Goal: Transaction & Acquisition: Purchase product/service

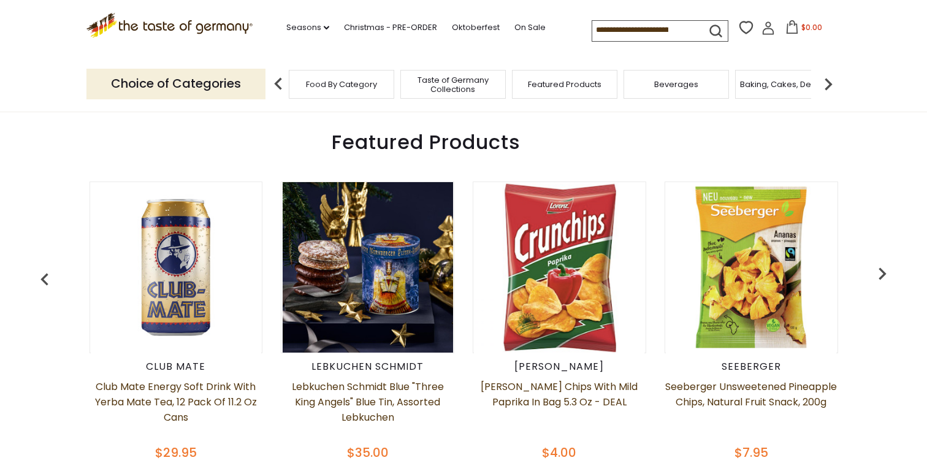
scroll to position [448, 0]
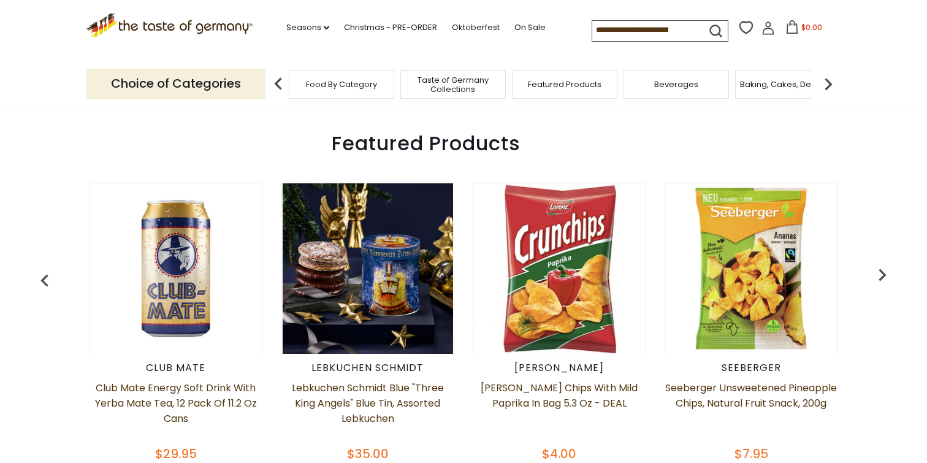
click at [358, 308] on img at bounding box center [368, 268] width 171 height 171
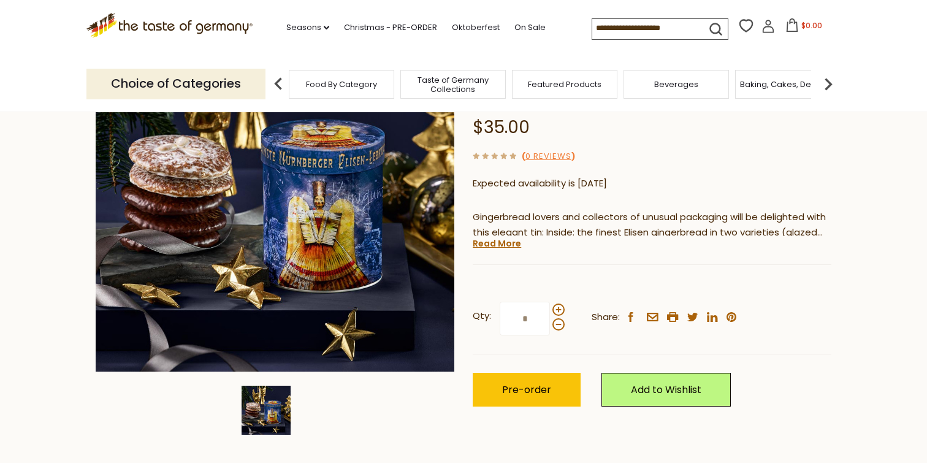
scroll to position [174, 0]
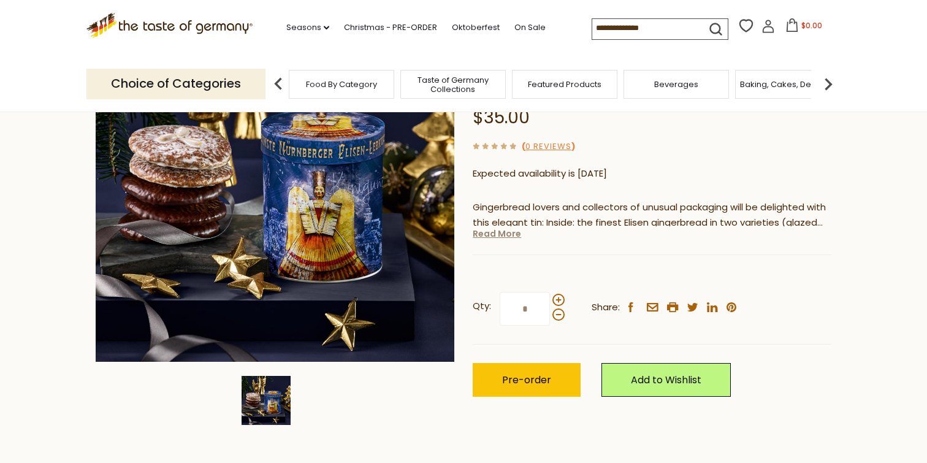
click at [513, 230] on link "Read More" at bounding box center [497, 234] width 48 height 12
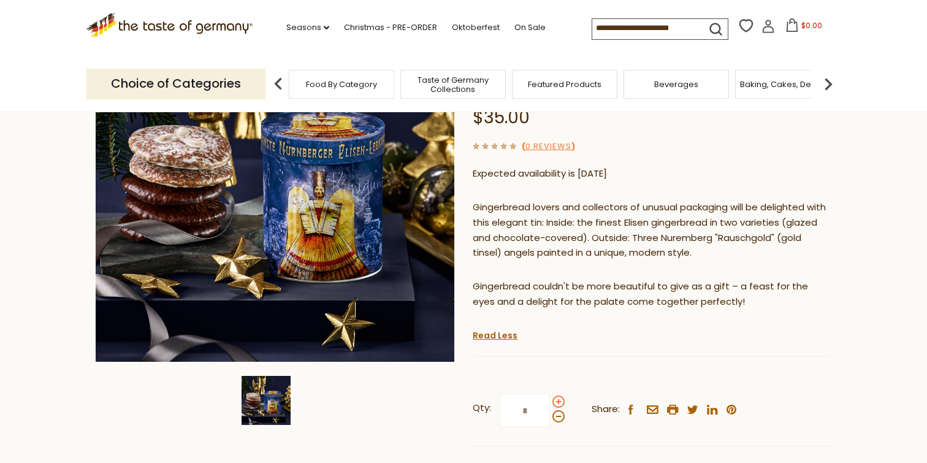
click at [560, 404] on span at bounding box center [559, 402] width 12 height 12
click at [550, 404] on input "*" at bounding box center [525, 411] width 50 height 34
click at [560, 404] on span at bounding box center [559, 402] width 12 height 12
click at [550, 404] on input "*" at bounding box center [525, 411] width 50 height 34
click at [560, 404] on span at bounding box center [559, 402] width 12 height 12
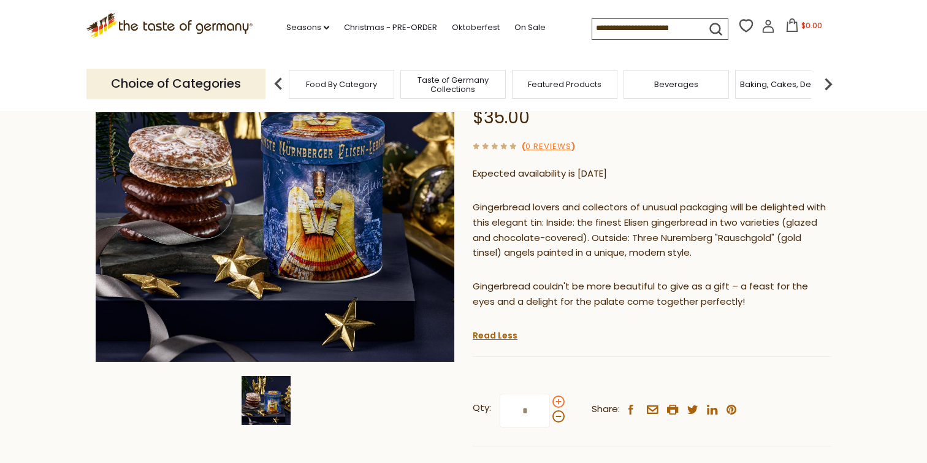
click at [550, 404] on input "*" at bounding box center [525, 411] width 50 height 34
click at [560, 404] on span at bounding box center [559, 402] width 12 height 12
click at [550, 404] on input "*" at bounding box center [525, 411] width 50 height 34
click at [560, 404] on span at bounding box center [559, 402] width 12 height 12
click at [550, 404] on input "*" at bounding box center [525, 411] width 50 height 34
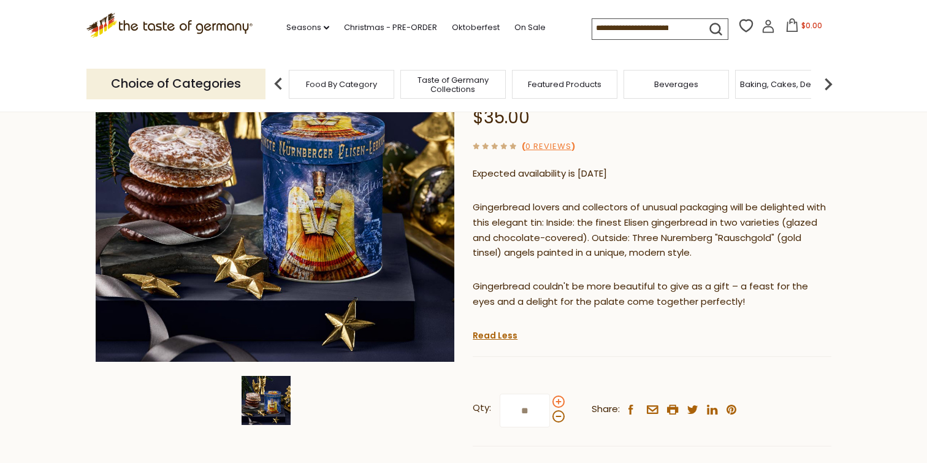
click at [560, 404] on span at bounding box center [559, 402] width 12 height 12
click at [550, 404] on input "**" at bounding box center [525, 411] width 50 height 34
click at [560, 404] on span at bounding box center [559, 402] width 12 height 12
click at [550, 404] on input "**" at bounding box center [525, 411] width 50 height 34
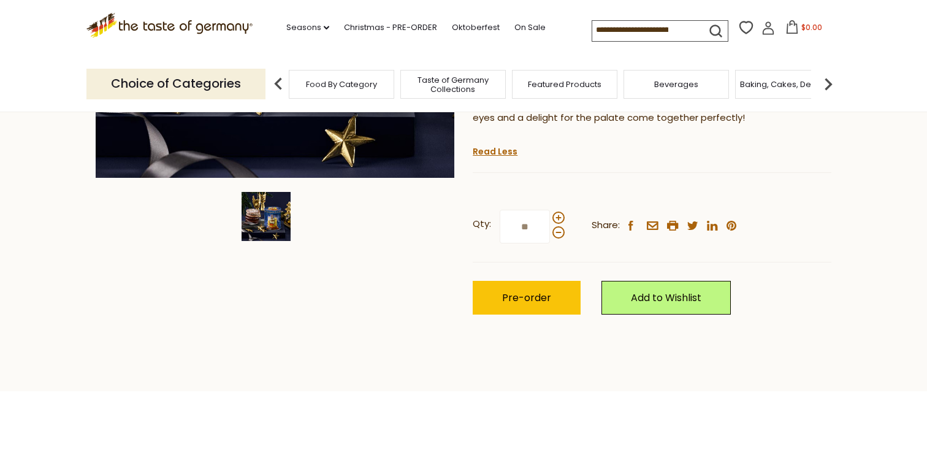
scroll to position [351, 0]
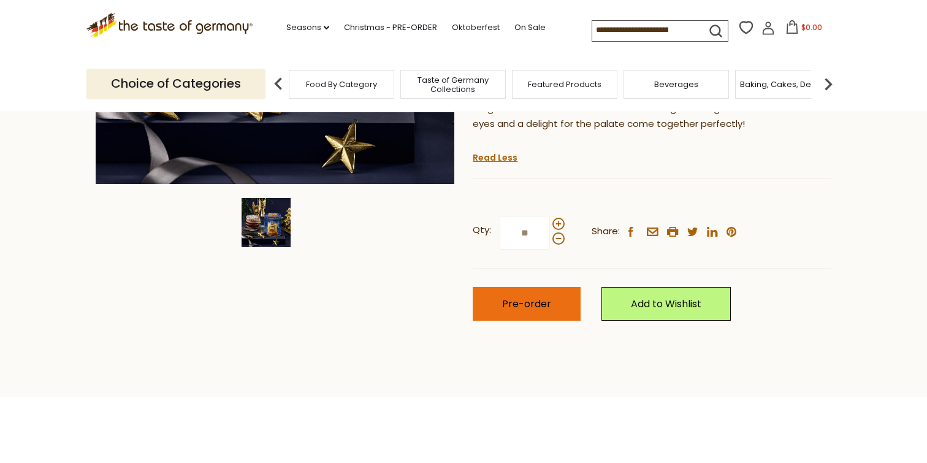
click at [556, 297] on button "Pre-order" at bounding box center [527, 304] width 108 height 34
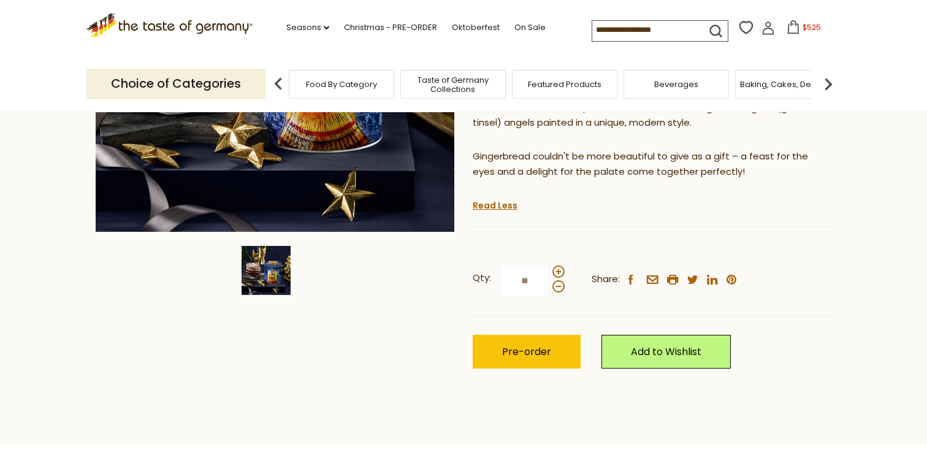
scroll to position [312, 0]
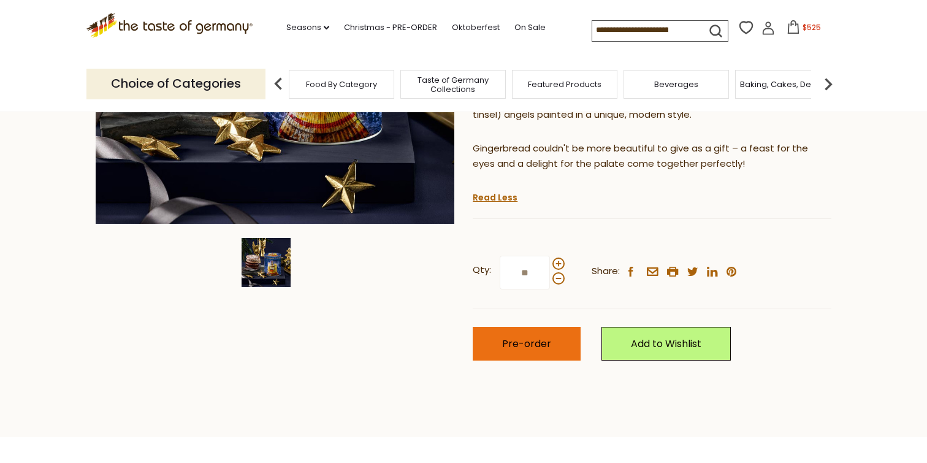
click at [504, 345] on span "Pre-order" at bounding box center [526, 344] width 49 height 14
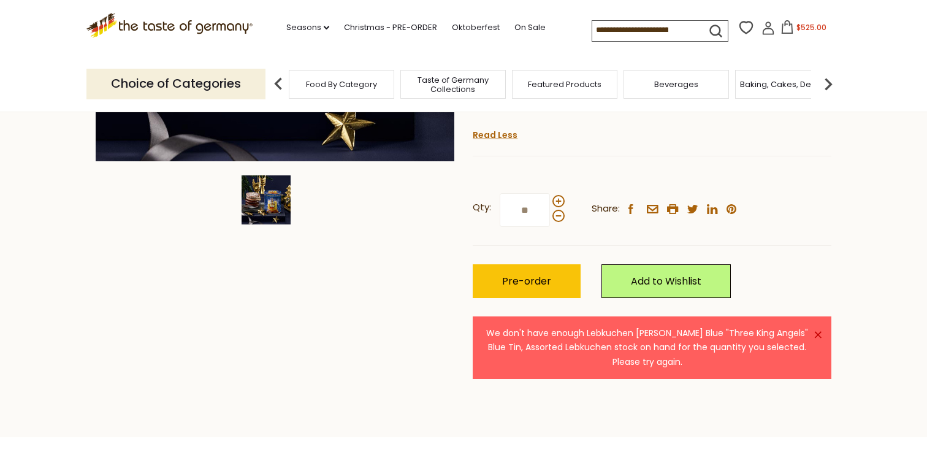
scroll to position [369, 0]
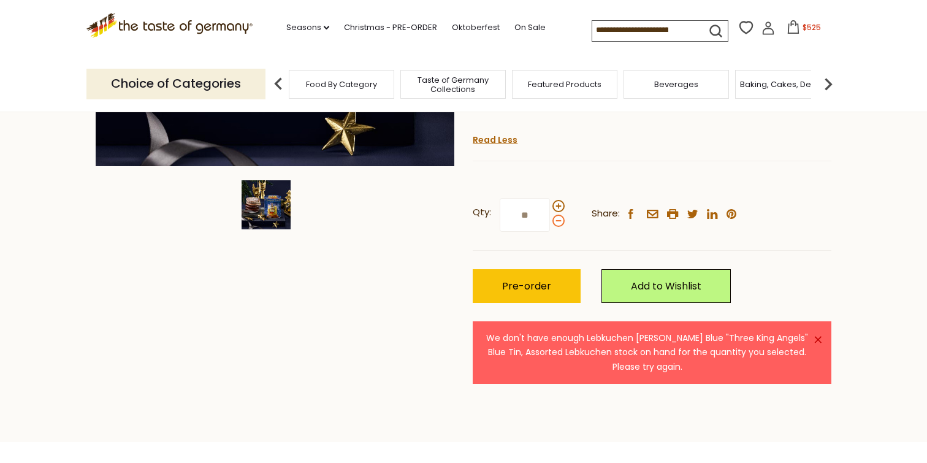
click at [557, 221] on span at bounding box center [559, 221] width 12 height 12
click at [550, 221] on input "**" at bounding box center [525, 215] width 50 height 34
click at [557, 221] on span at bounding box center [559, 221] width 12 height 12
click at [550, 221] on input "**" at bounding box center [525, 215] width 50 height 34
click at [557, 221] on span at bounding box center [559, 221] width 12 height 12
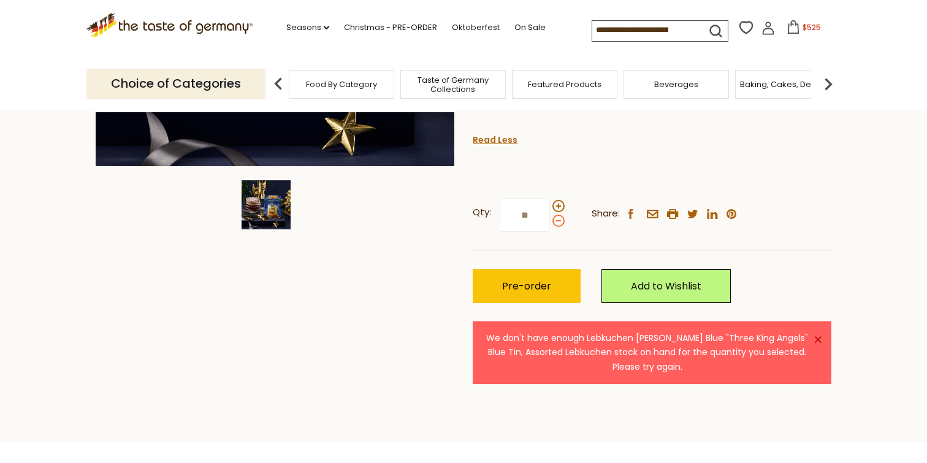
click at [550, 221] on input "**" at bounding box center [525, 215] width 50 height 34
click at [557, 221] on span at bounding box center [559, 221] width 12 height 12
click at [550, 221] on input "*" at bounding box center [525, 215] width 50 height 34
click at [557, 221] on span at bounding box center [559, 221] width 12 height 12
click at [550, 221] on input "*" at bounding box center [525, 215] width 50 height 34
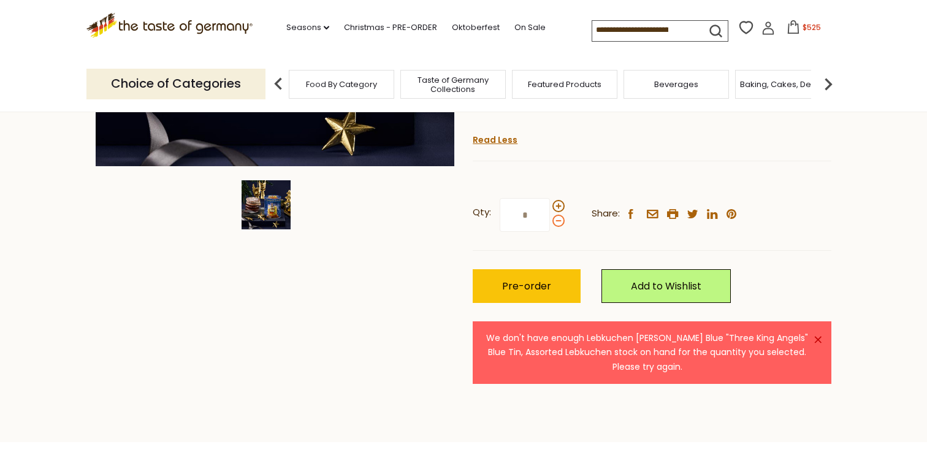
click at [557, 221] on span at bounding box center [559, 221] width 12 height 12
click at [550, 221] on input "*" at bounding box center [525, 215] width 50 height 34
click at [557, 221] on span at bounding box center [559, 221] width 12 height 12
click at [550, 221] on input "*" at bounding box center [525, 215] width 50 height 34
click at [556, 205] on span at bounding box center [559, 206] width 12 height 12
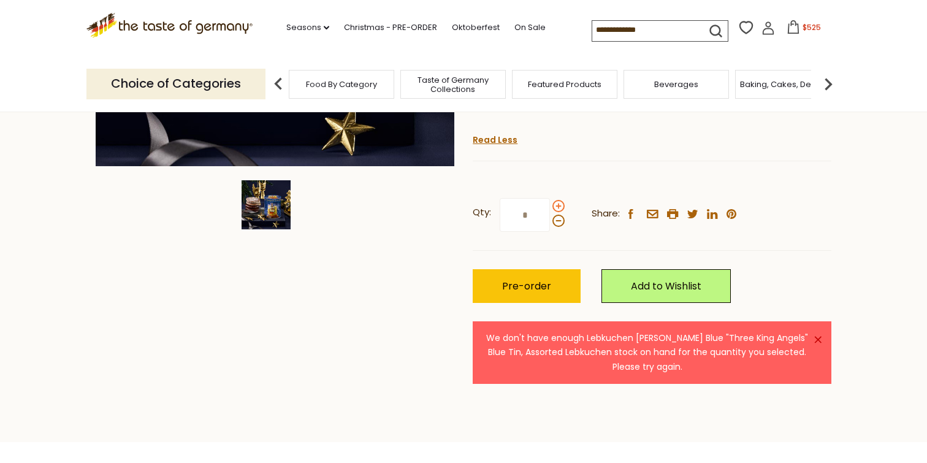
click at [550, 205] on input "*" at bounding box center [525, 215] width 50 height 34
click at [545, 258] on div "Qty: * Share: facebook email printer twitter linkedin pinterest Pre-order" at bounding box center [652, 251] width 359 height 142
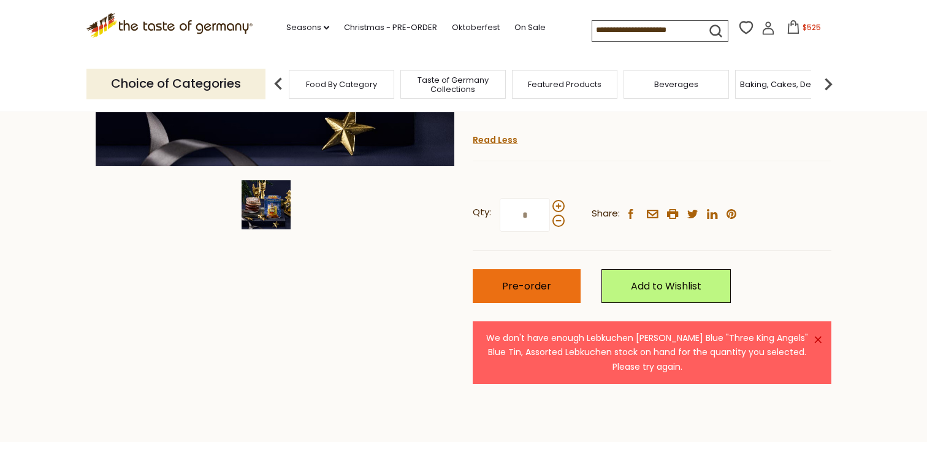
click at [536, 286] on span "Pre-order" at bounding box center [526, 286] width 49 height 14
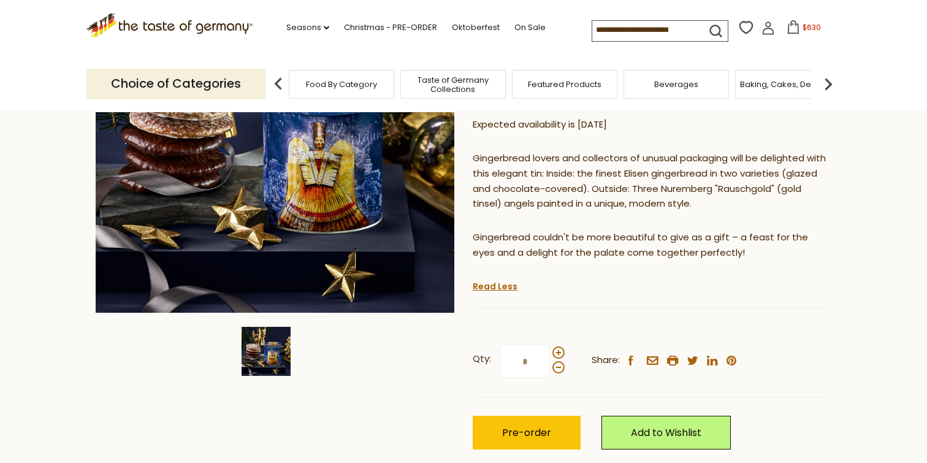
scroll to position [218, 0]
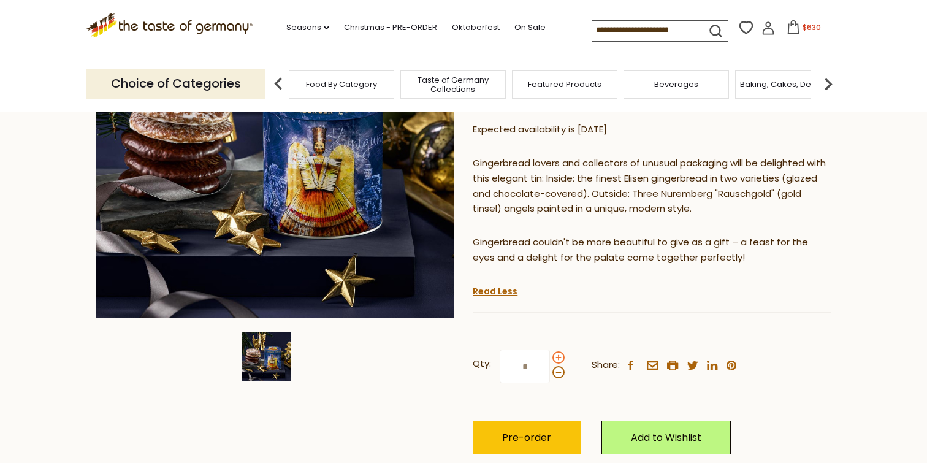
click at [556, 359] on span at bounding box center [559, 357] width 12 height 12
click at [550, 359] on input "*" at bounding box center [525, 367] width 50 height 34
click at [538, 428] on button "Pre-order" at bounding box center [527, 438] width 108 height 34
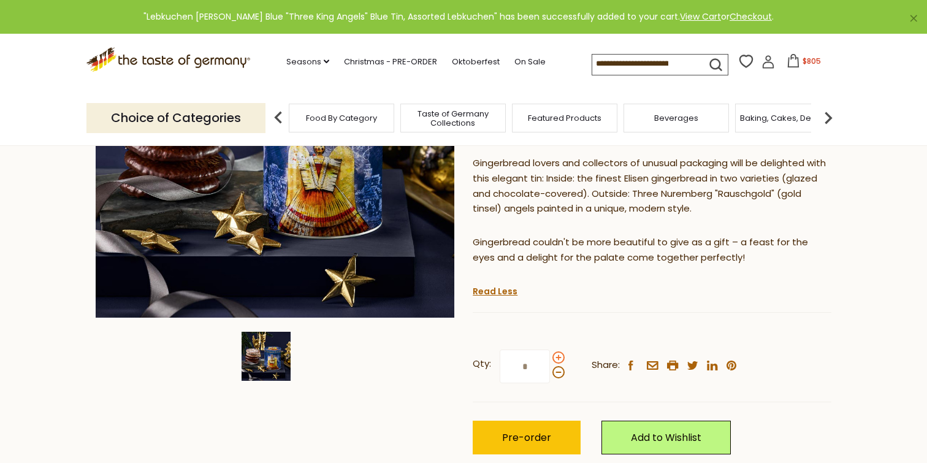
click at [561, 358] on span at bounding box center [559, 357] width 12 height 12
click at [550, 358] on input "*" at bounding box center [525, 367] width 50 height 34
click at [535, 443] on span "Pre-order" at bounding box center [526, 438] width 49 height 14
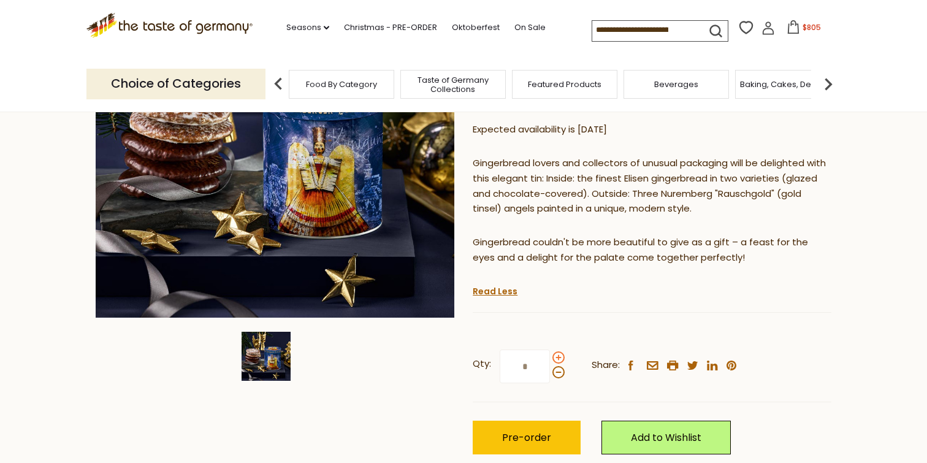
click at [559, 360] on span at bounding box center [559, 357] width 12 height 12
click at [550, 360] on input "*" at bounding box center [525, 367] width 50 height 34
click at [543, 435] on span "Pre-order" at bounding box center [526, 438] width 49 height 14
click at [557, 359] on span at bounding box center [559, 357] width 12 height 12
click at [550, 359] on input "*" at bounding box center [525, 367] width 50 height 34
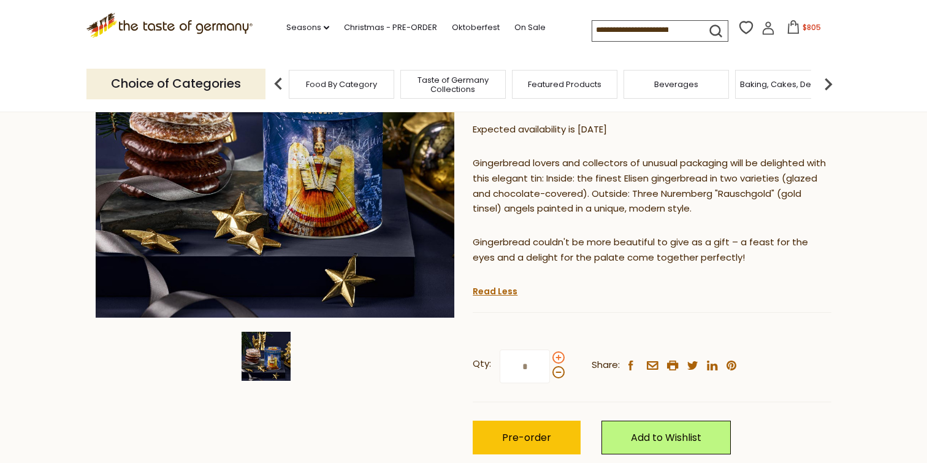
type input "**"
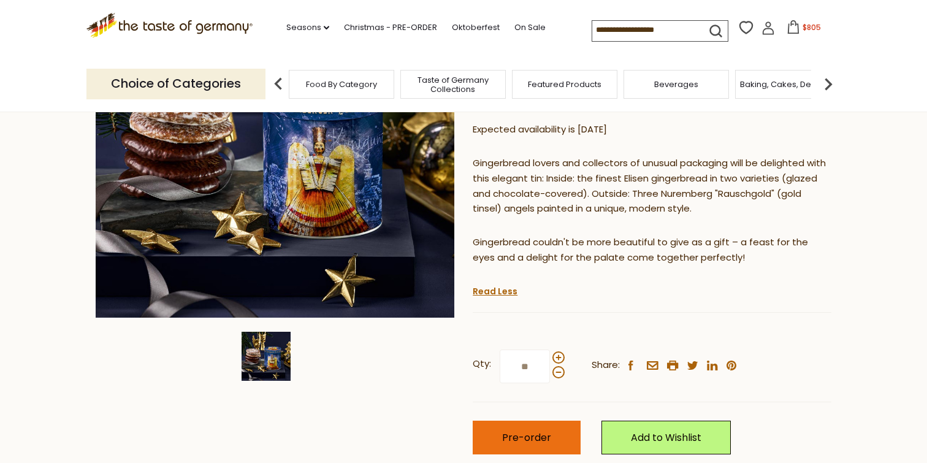
click at [535, 435] on span "Pre-order" at bounding box center [526, 438] width 49 height 14
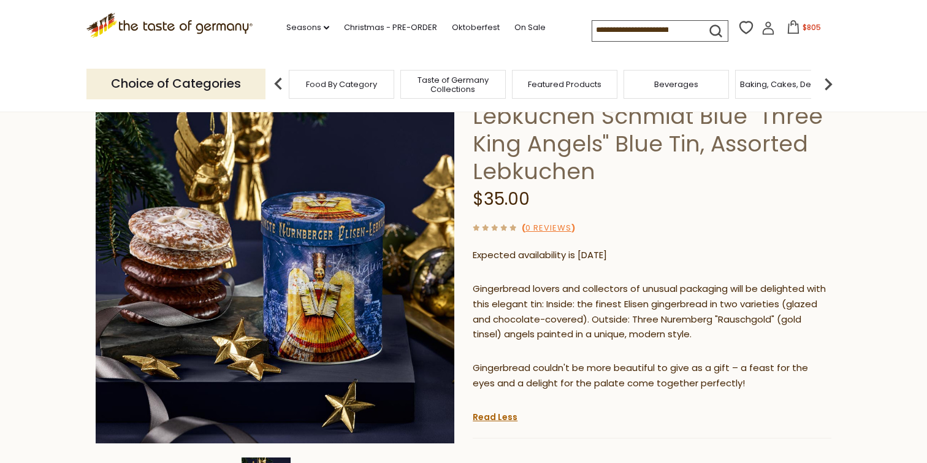
scroll to position [0, 0]
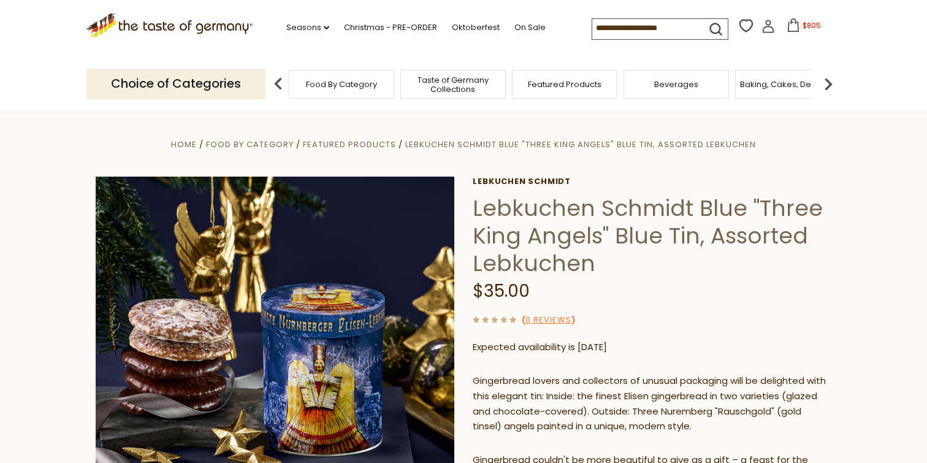
click at [810, 26] on span "$805" at bounding box center [812, 25] width 18 height 10
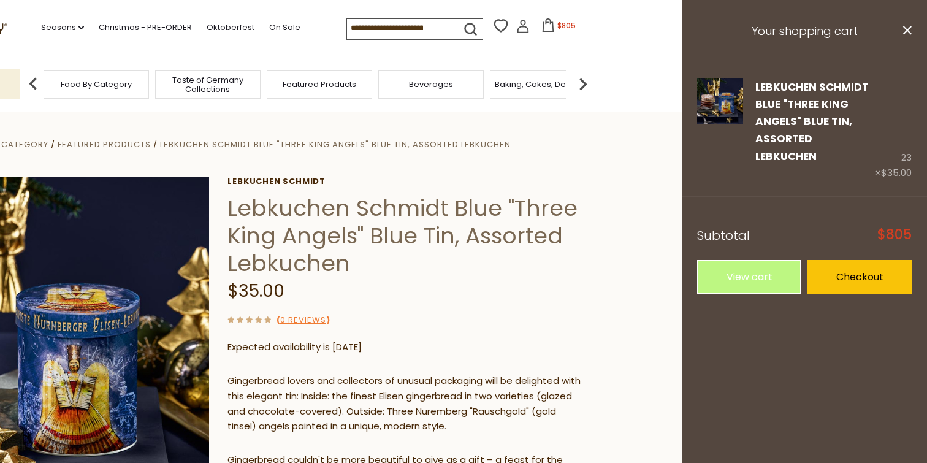
scroll to position [1, 0]
click at [904, 31] on icon "close" at bounding box center [907, 30] width 9 height 9
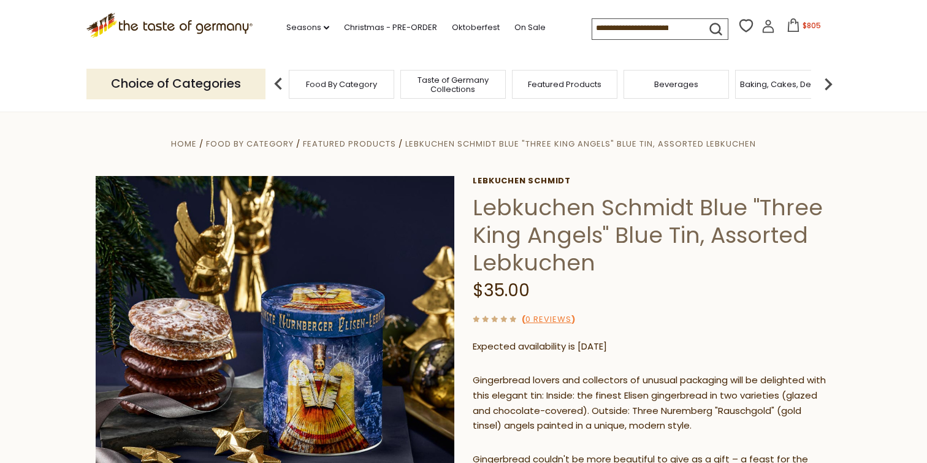
click at [795, 28] on icon at bounding box center [793, 24] width 13 height 13
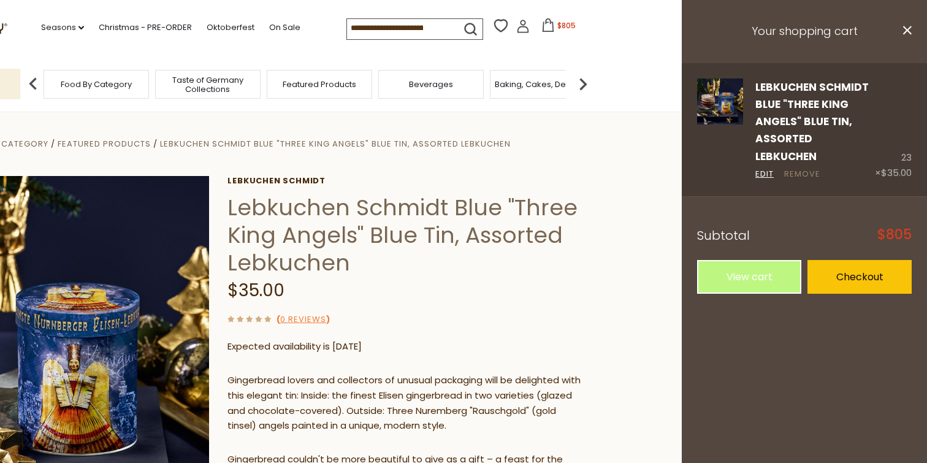
click at [794, 168] on link "Remove" at bounding box center [802, 174] width 36 height 13
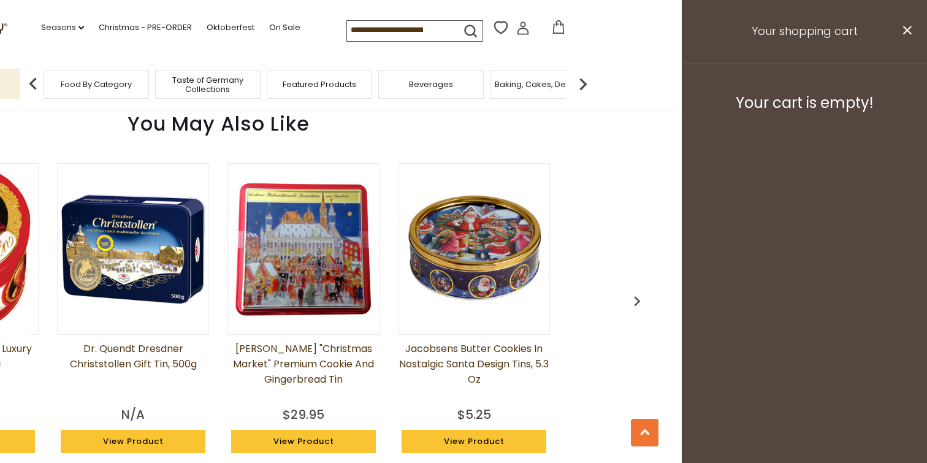
scroll to position [1016, 0]
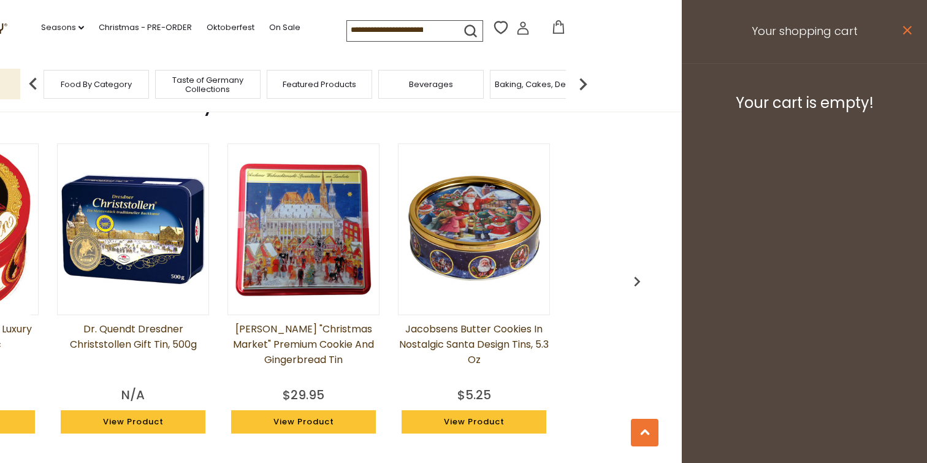
click at [905, 31] on icon "close" at bounding box center [907, 30] width 9 height 9
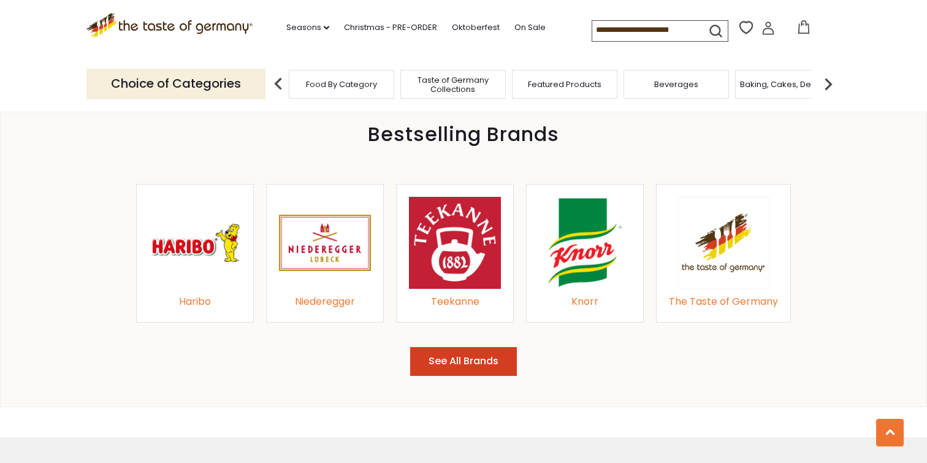
scroll to position [1386, 0]
